Goal: Task Accomplishment & Management: Manage account settings

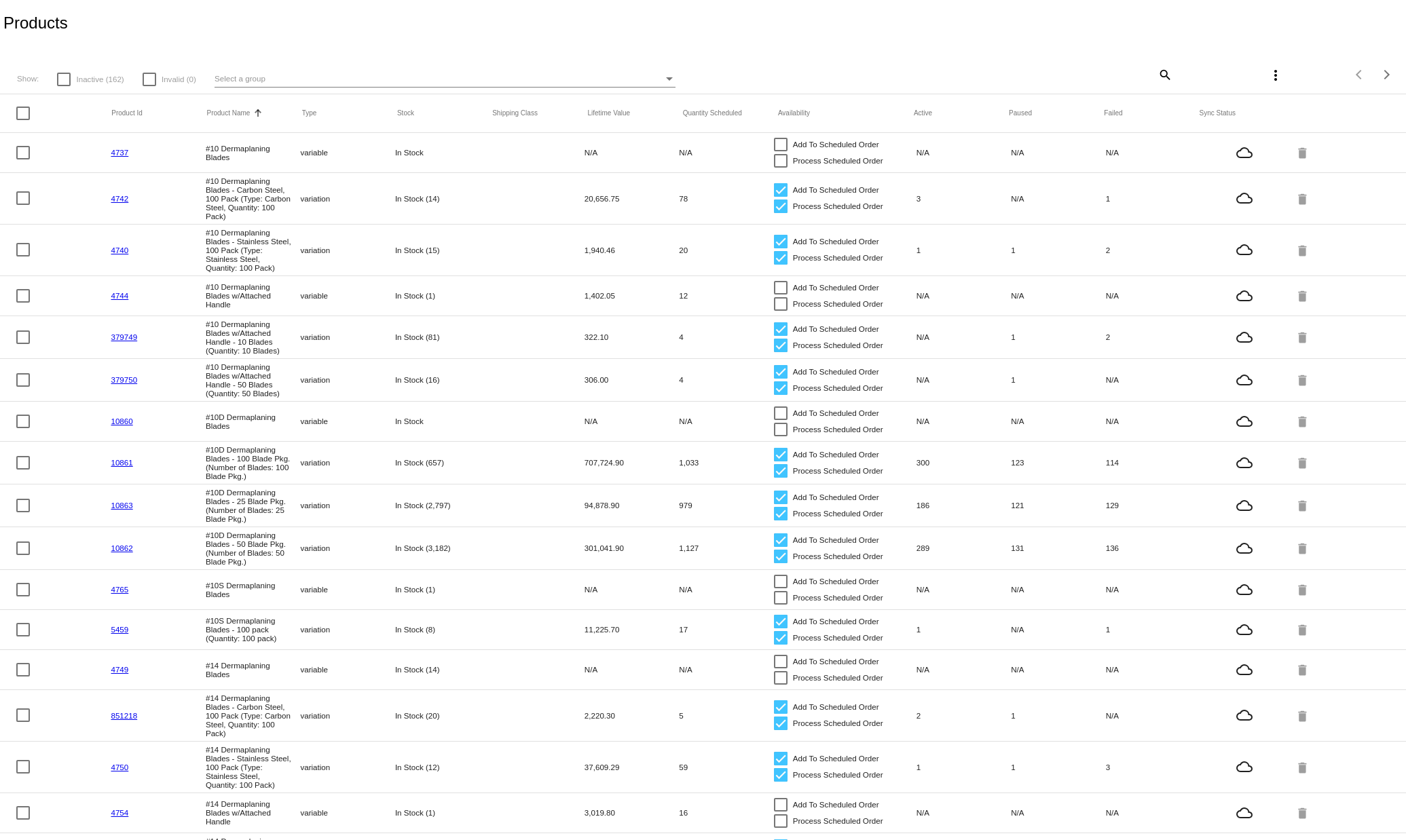
click at [1156, 74] on mat-icon "search" at bounding box center [1163, 75] width 16 height 21
click at [989, 67] on input "Search" at bounding box center [1054, 73] width 233 height 11
type input "neck"
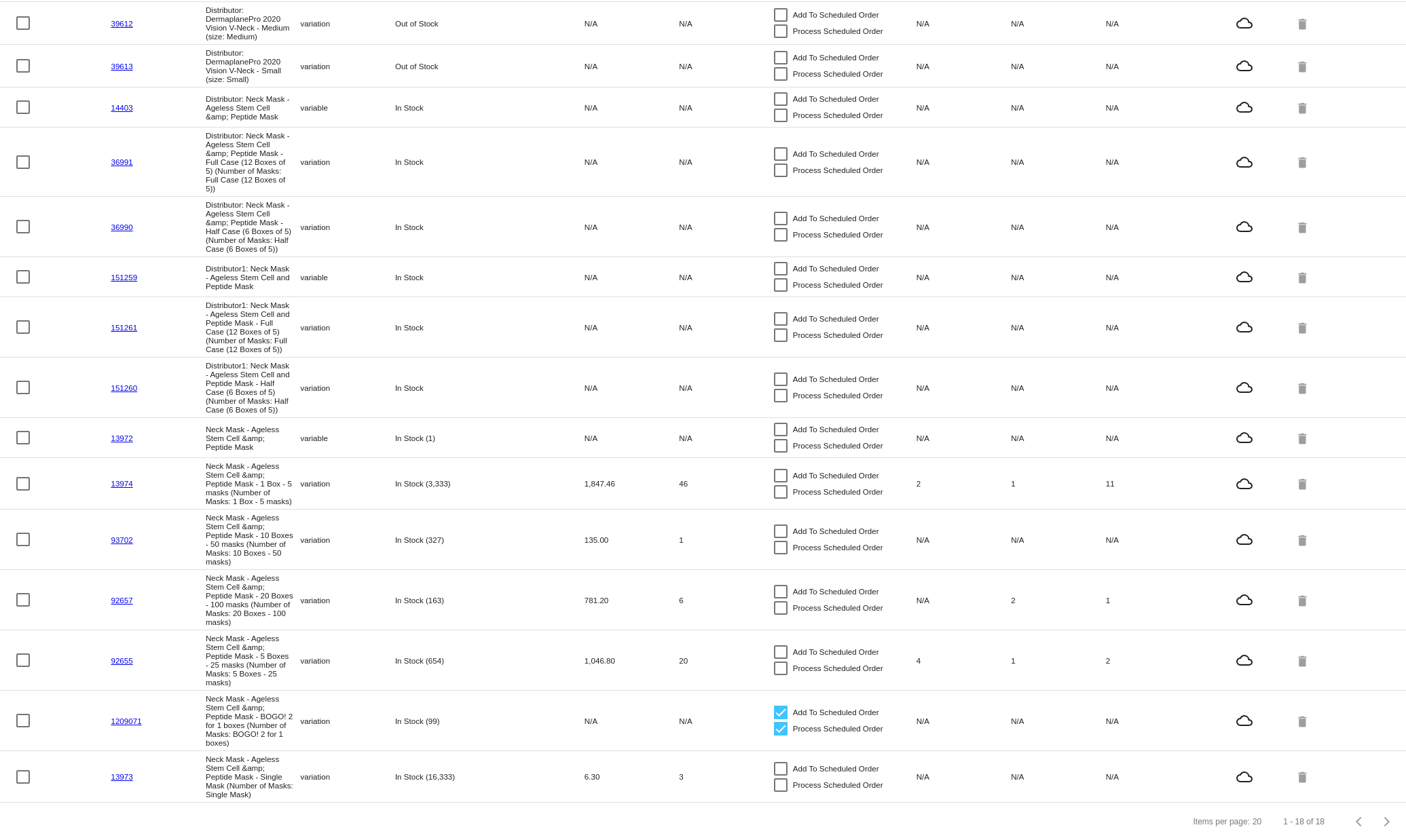
scroll to position [288, 0]
drag, startPoint x: 778, startPoint y: 706, endPoint x: 788, endPoint y: 714, distance: 12.8
click at [778, 706] on div at bounding box center [780, 712] width 13 height 13
click at [780, 718] on input "Add To Scheduled Order" at bounding box center [780, 718] width 1 height 1
checkbox input "false"
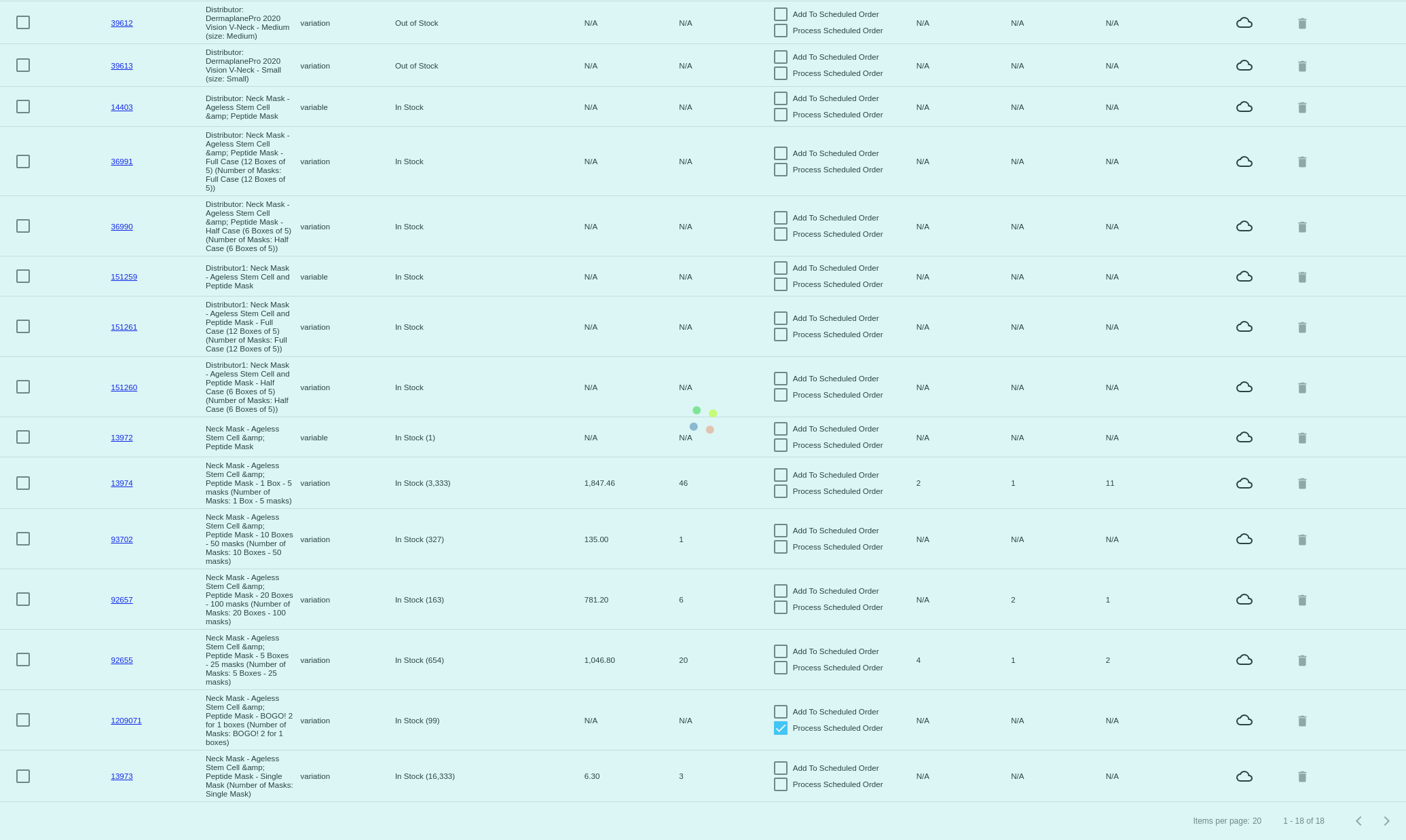
click at [781, 723] on mat-table "Product Id Product Name Sorted by ProductName ascending Type Stock Shipping Cla…" at bounding box center [703, 319] width 1406 height 965
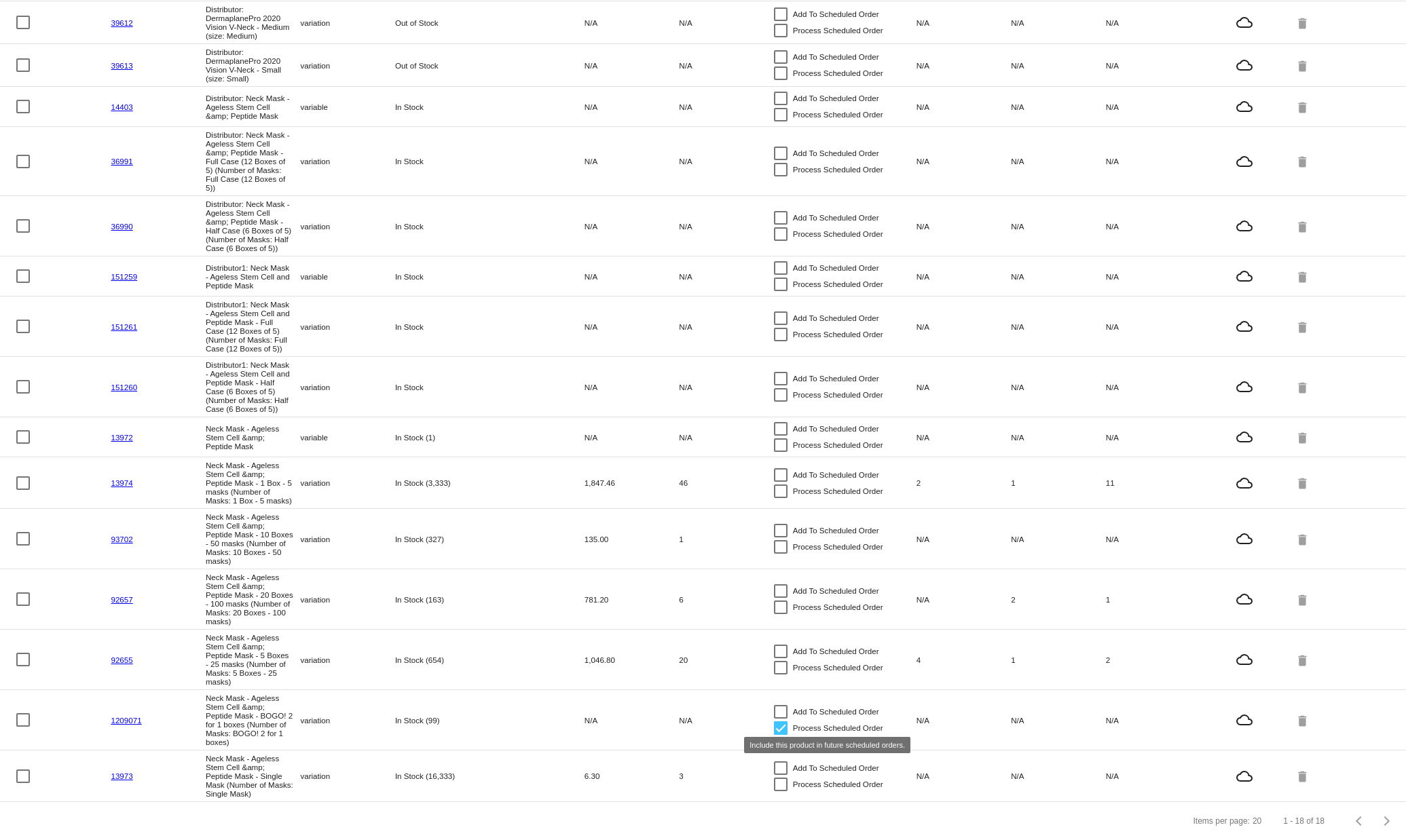
click at [781, 725] on div at bounding box center [780, 728] width 13 height 13
click at [781, 735] on input "Process Scheduled Order" at bounding box center [780, 735] width 1 height 1
checkbox input "false"
